Goal: Find specific page/section: Find specific page/section

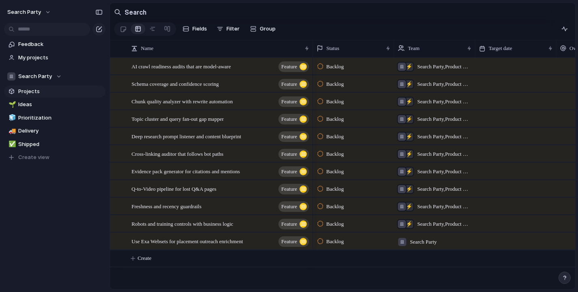
click at [52, 92] on span "Projects" at bounding box center [60, 91] width 84 height 8
click at [33, 101] on span "Ideas" at bounding box center [60, 104] width 84 height 8
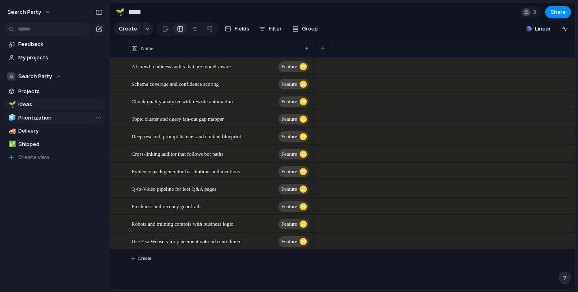
click at [32, 118] on span "Prioritization" at bounding box center [60, 118] width 84 height 8
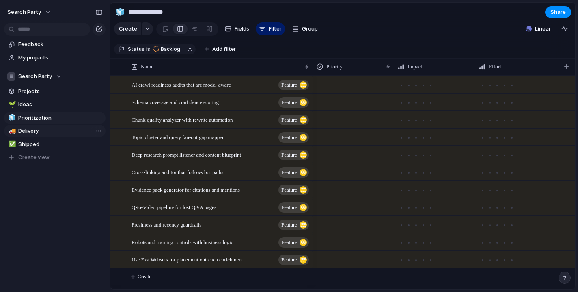
click at [32, 129] on span "Delivery" at bounding box center [60, 131] width 84 height 8
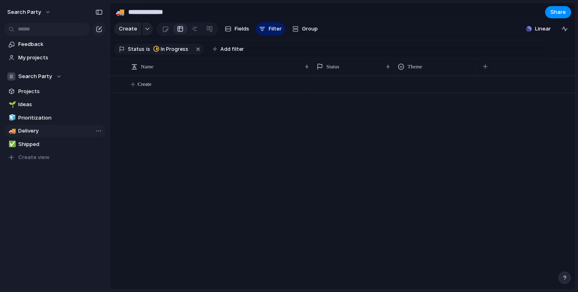
type input "********"
click at [26, 91] on span "Projects" at bounding box center [60, 91] width 84 height 8
